Goal: Complete application form

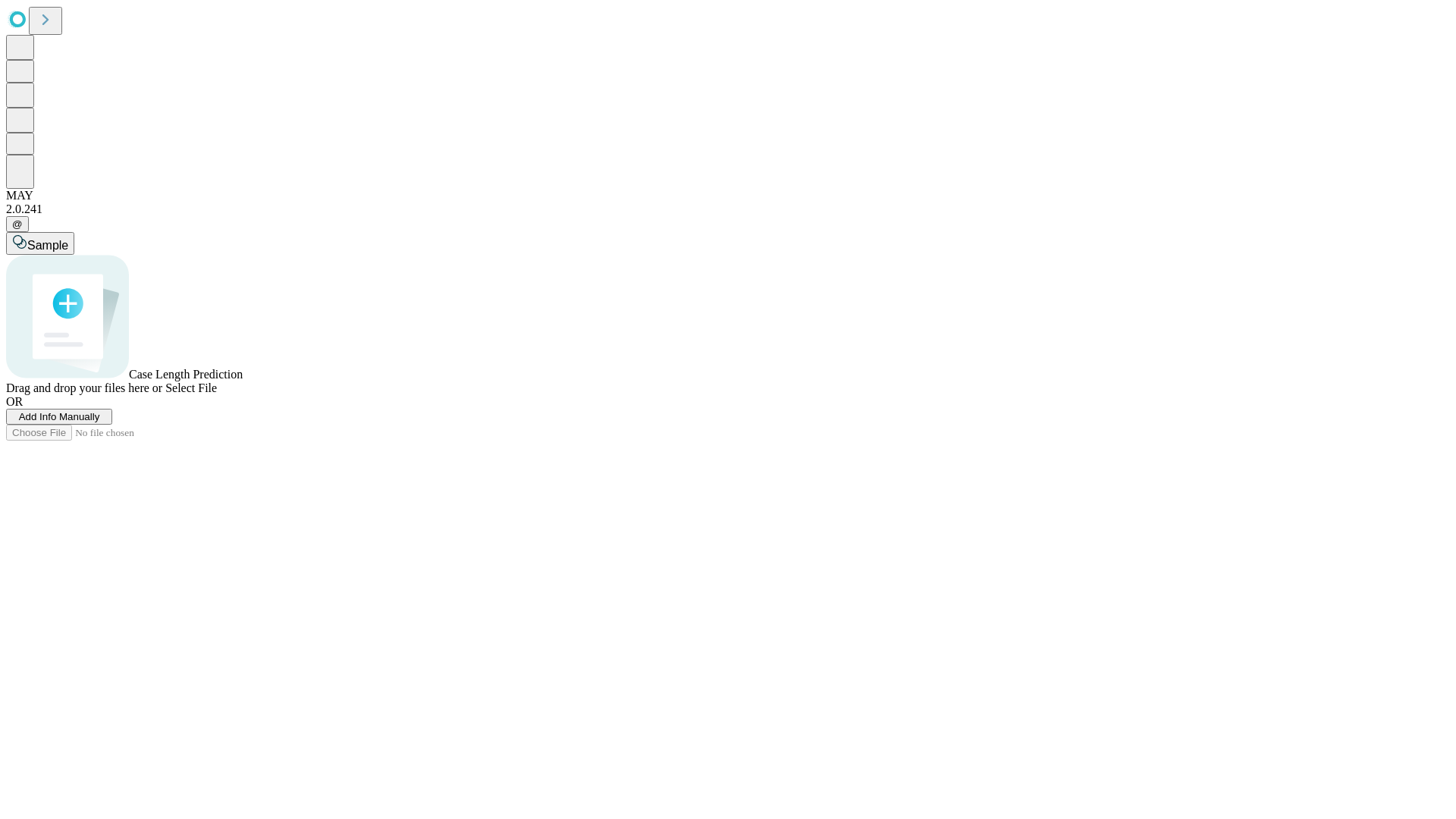
click at [100, 423] on span "Add Info Manually" at bounding box center [59, 416] width 81 height 11
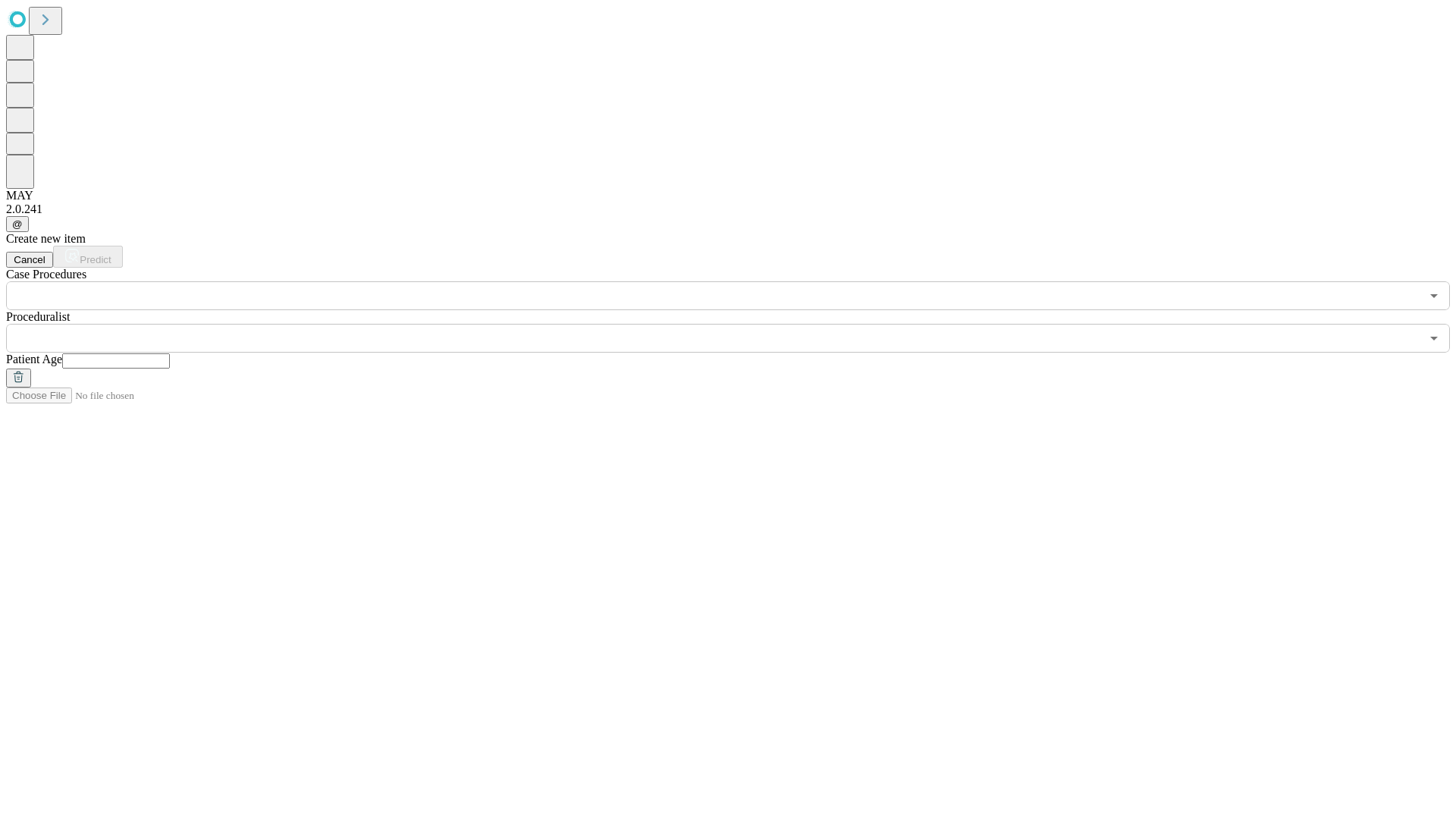
click at [169, 353] on input "text" at bounding box center [116, 361] width 108 height 15
type input "**"
click at [739, 323] on input "text" at bounding box center [713, 338] width 1415 height 29
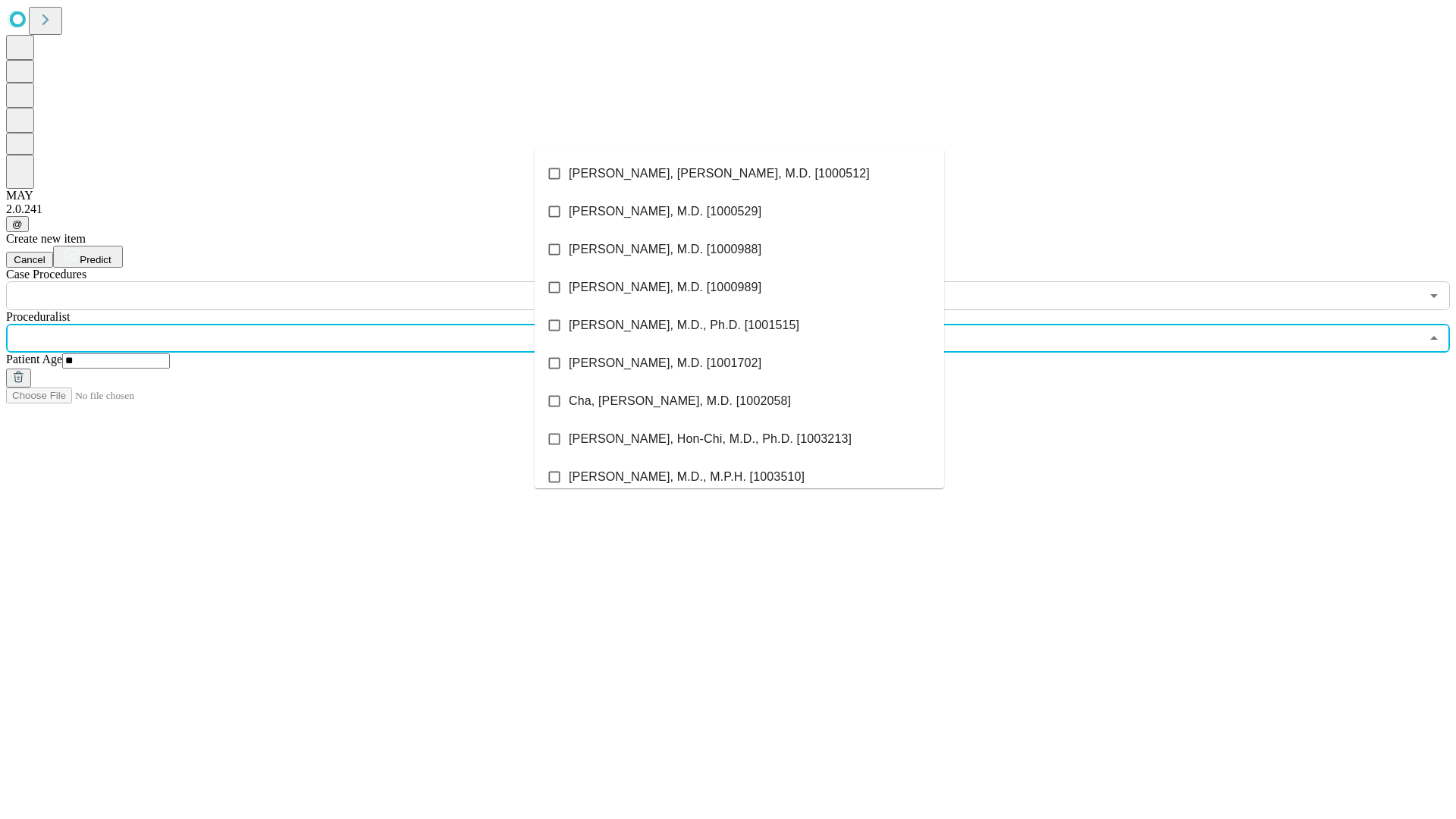
click at [740, 174] on li "[PERSON_NAME], [PERSON_NAME], M.D. [1000512]" at bounding box center [740, 174] width 409 height 38
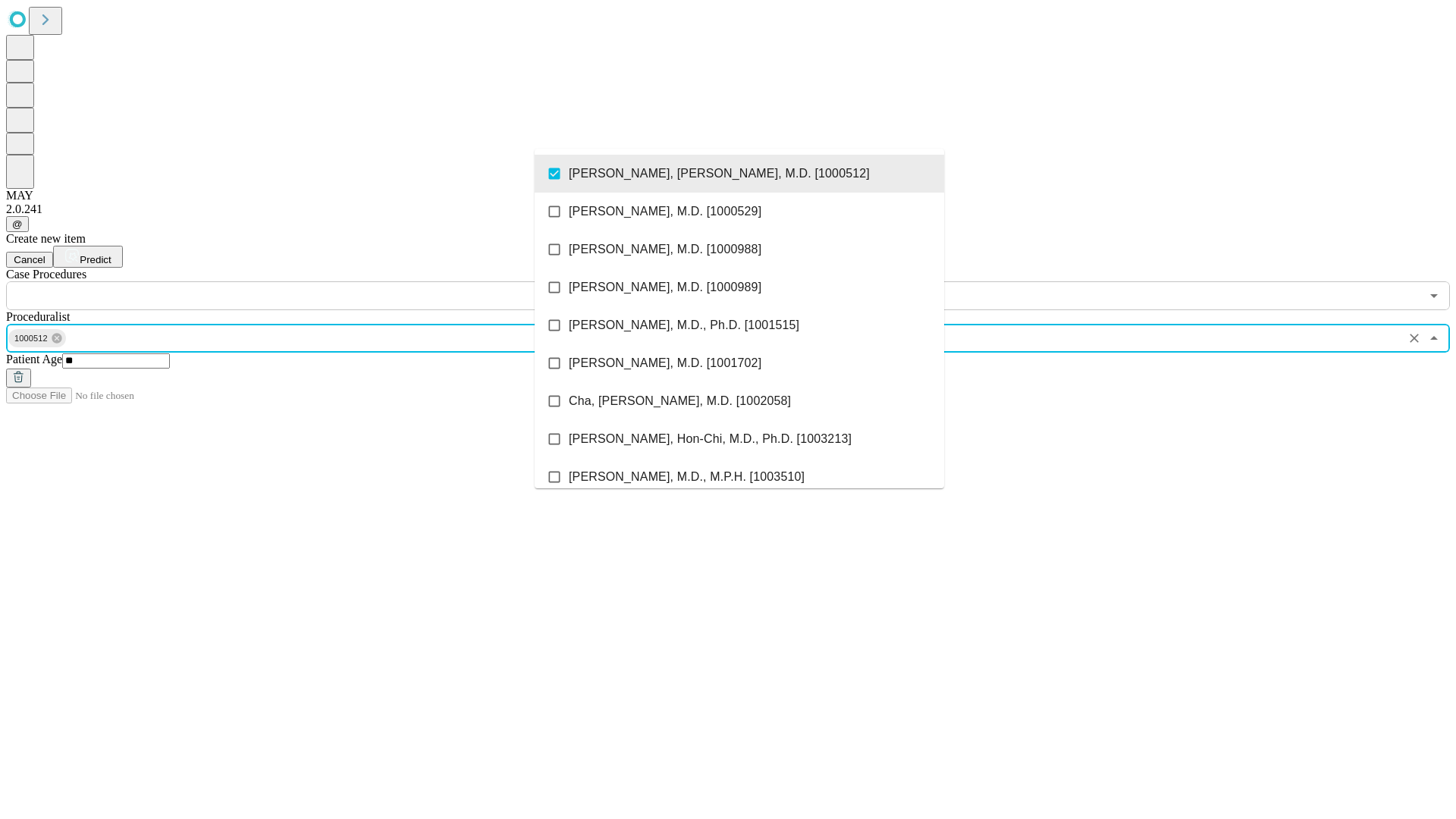
click at [318, 282] on input "text" at bounding box center [713, 296] width 1415 height 29
